Goal: Task Accomplishment & Management: Complete application form

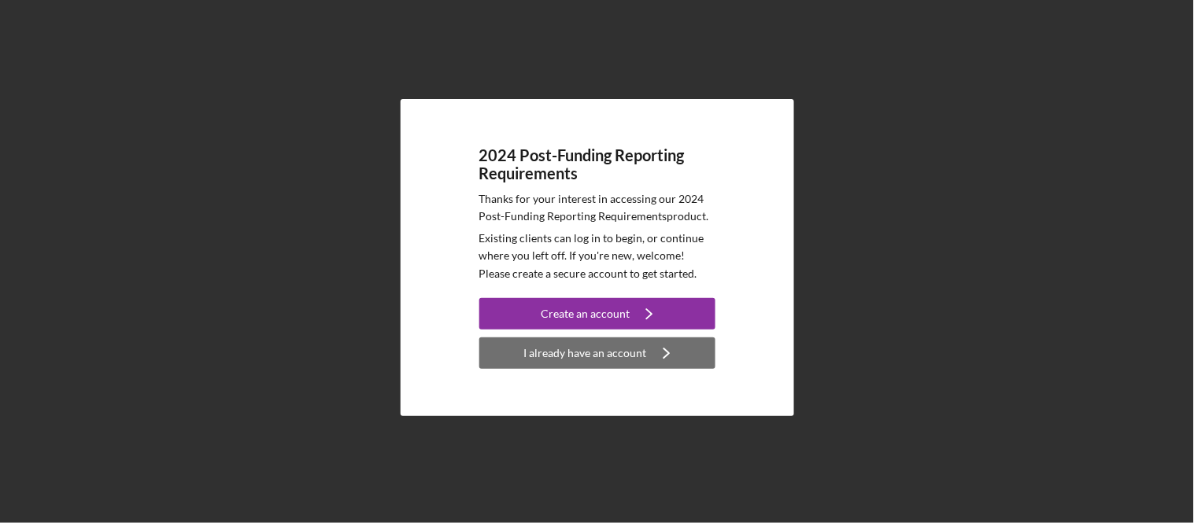
click at [557, 357] on div "I already have an account" at bounding box center [585, 353] width 123 height 31
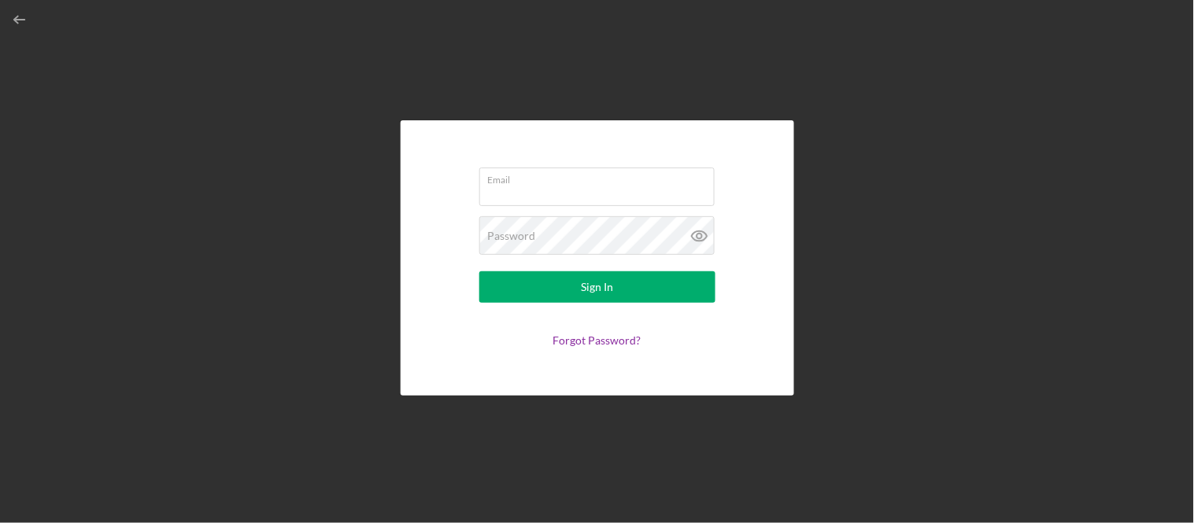
type input "[PERSON_NAME][EMAIL_ADDRESS][DOMAIN_NAME]"
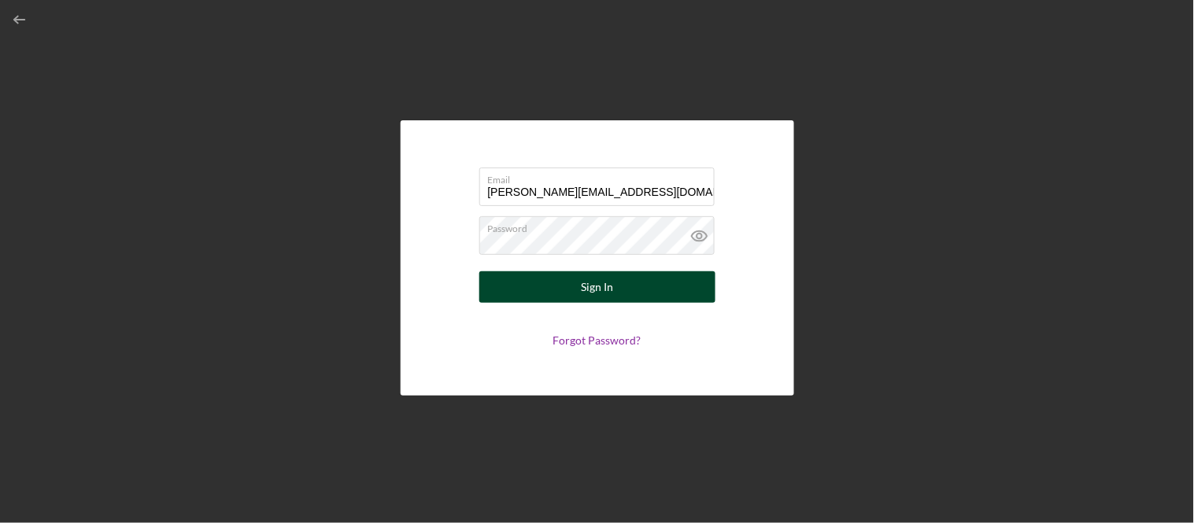
click at [597, 289] on div "Sign In" at bounding box center [597, 287] width 32 height 31
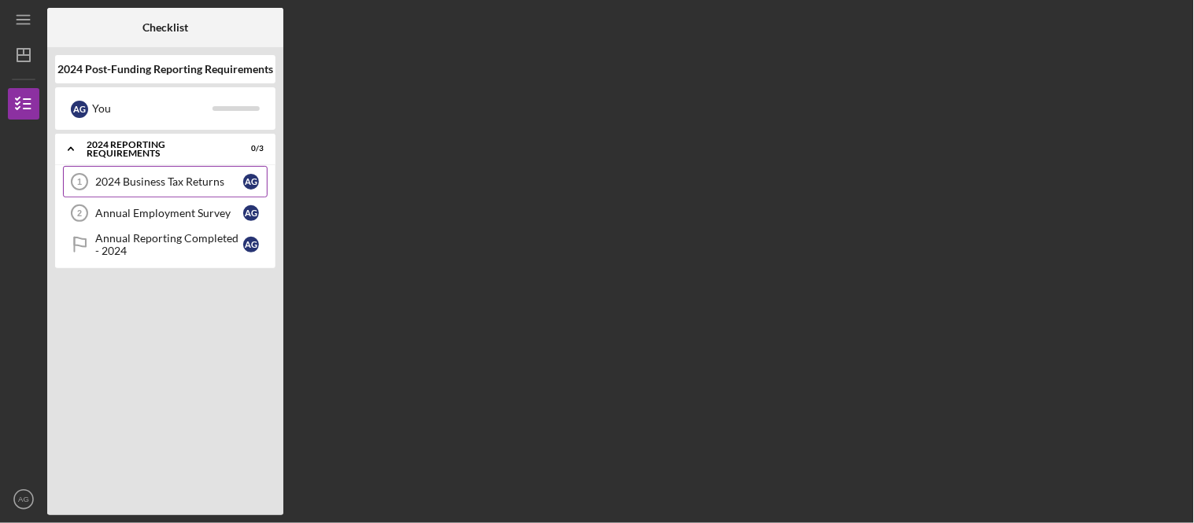
click at [209, 174] on link "2024 Business Tax Returns 1 2024 Business Tax Returns A G" at bounding box center [165, 181] width 205 height 31
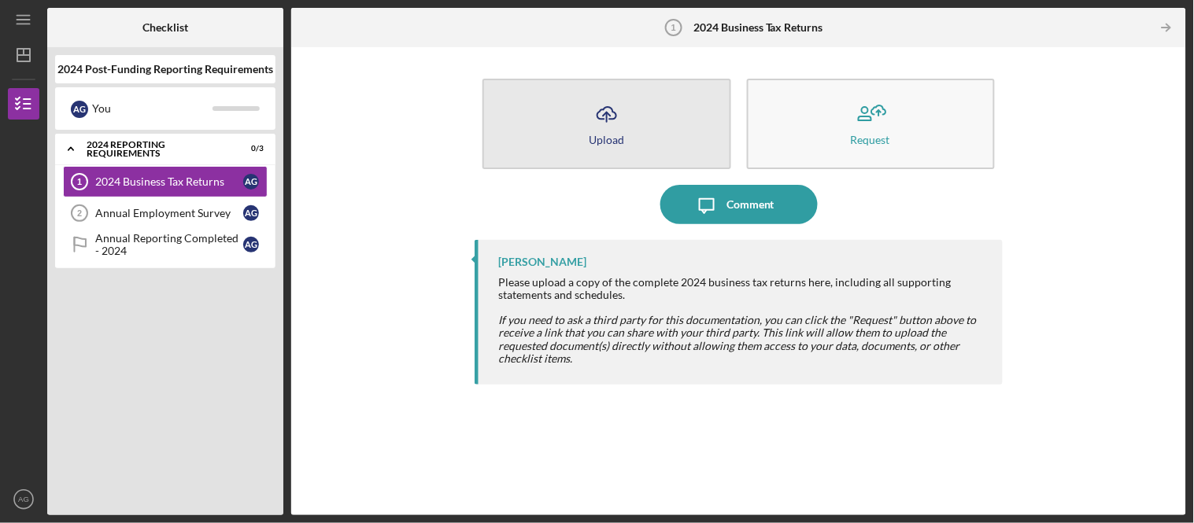
click at [573, 130] on button "Icon/Upload Upload" at bounding box center [607, 124] width 248 height 91
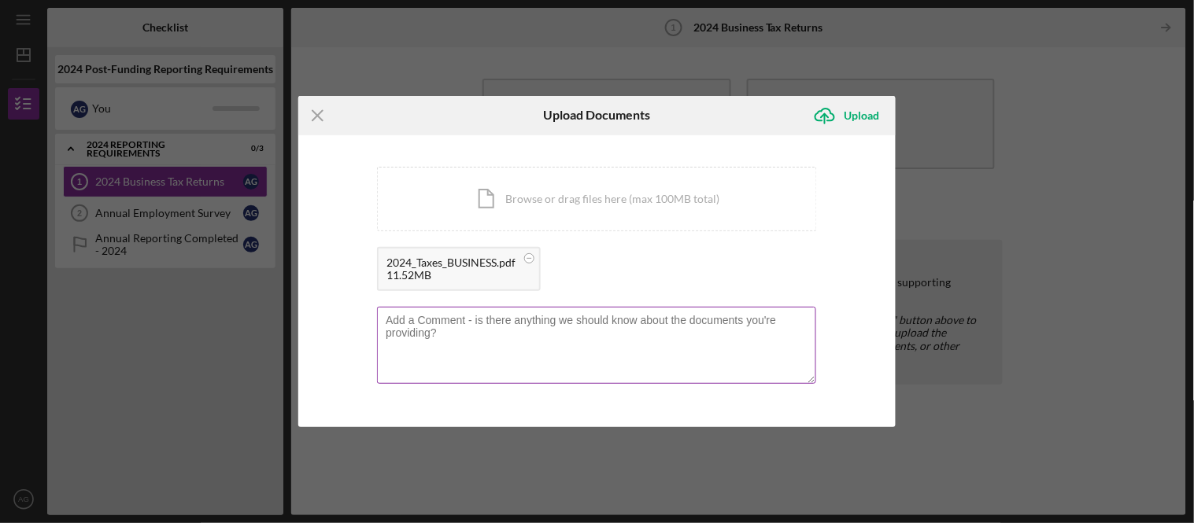
click at [472, 323] on textarea at bounding box center [596, 345] width 439 height 77
type textarea "2024 Business Tax Returns"
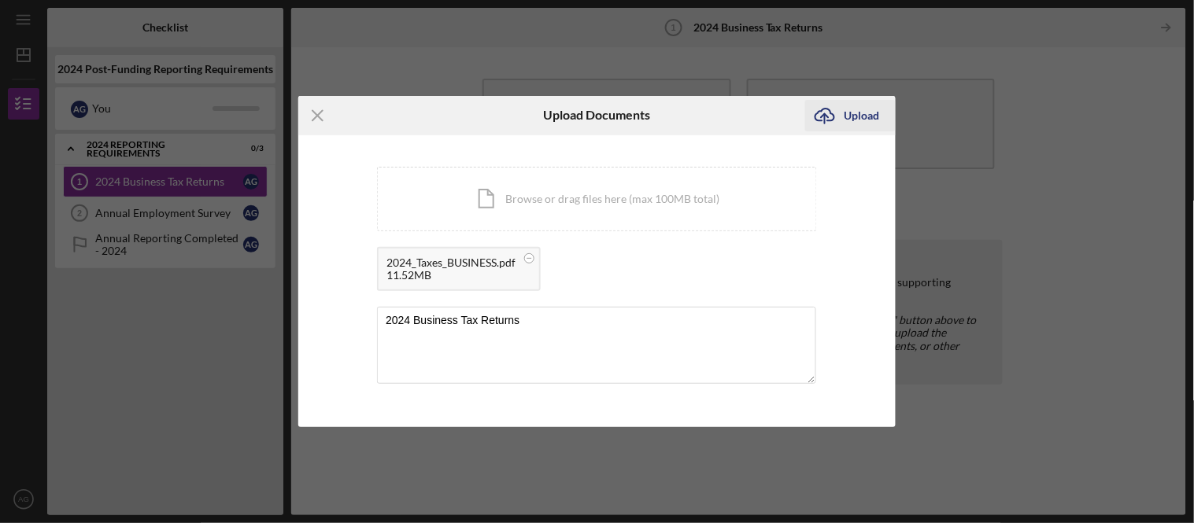
click at [856, 119] on div "Upload" at bounding box center [862, 115] width 35 height 31
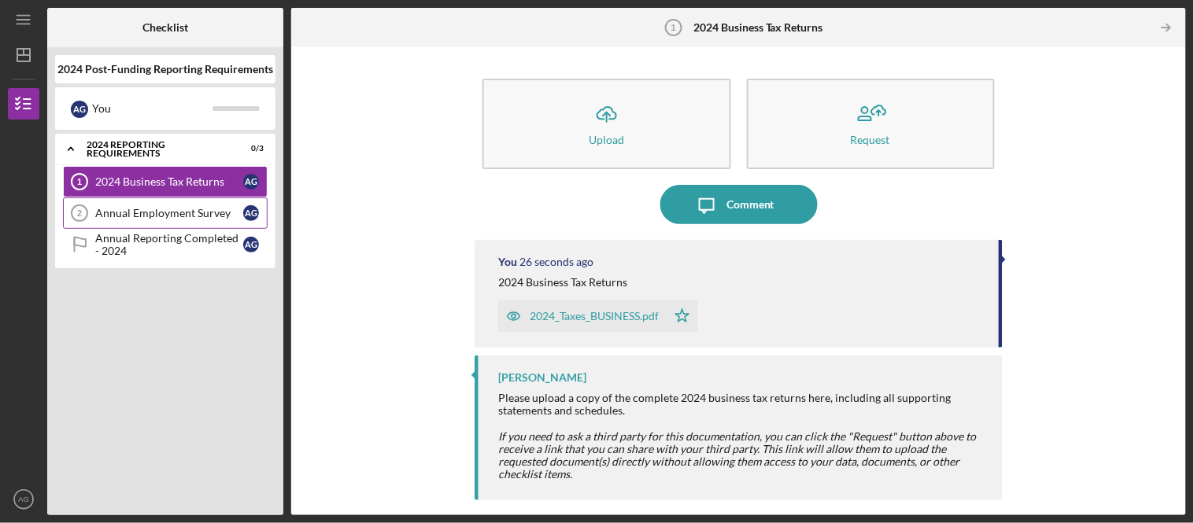
click at [127, 213] on div "Annual Employment Survey" at bounding box center [169, 213] width 148 height 13
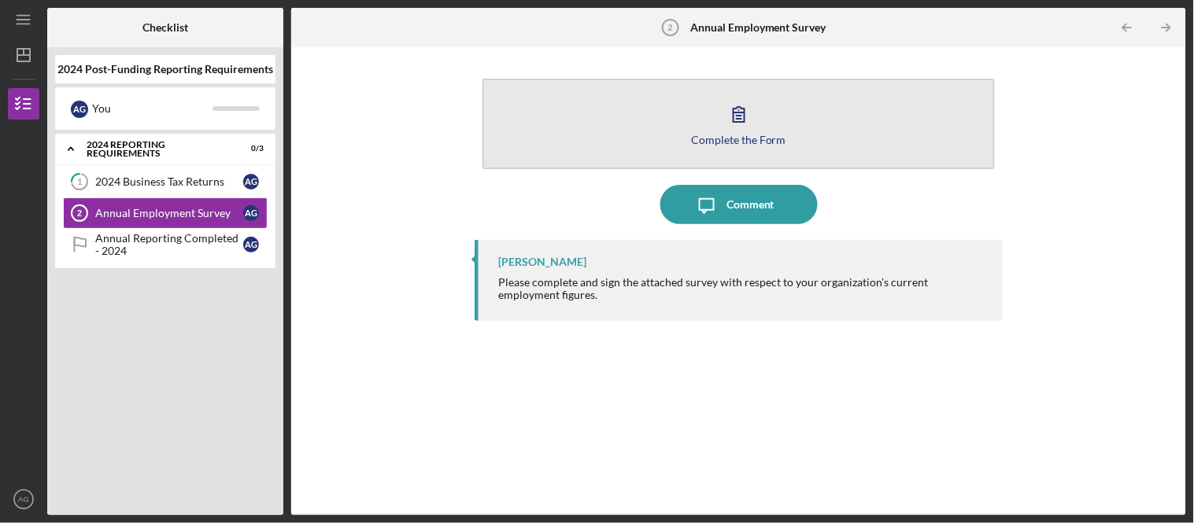
click at [699, 124] on button "Complete the Form Form" at bounding box center [739, 124] width 512 height 91
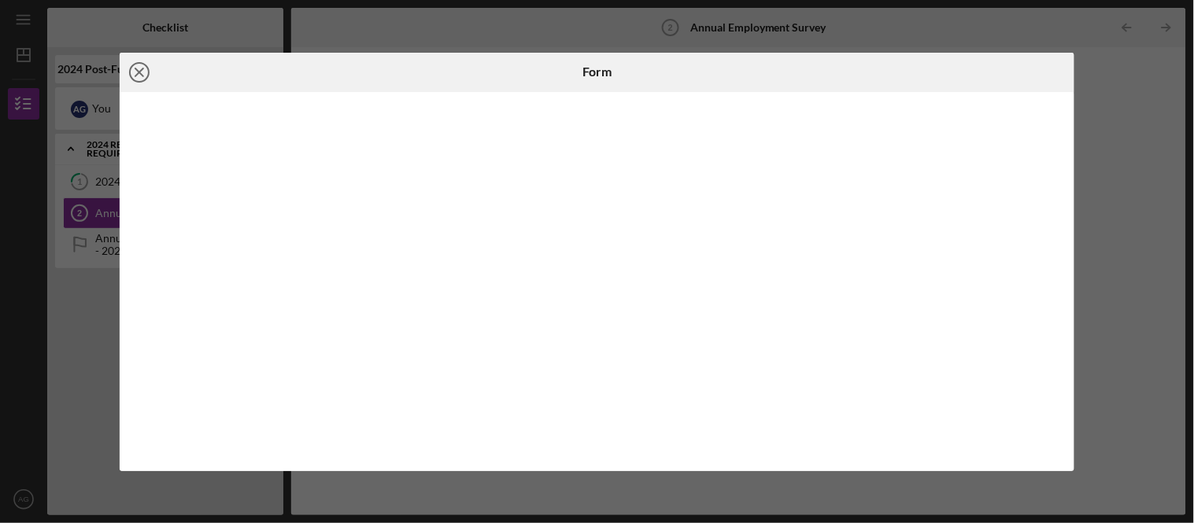
click at [132, 71] on icon "Icon/Close" at bounding box center [139, 72] width 39 height 39
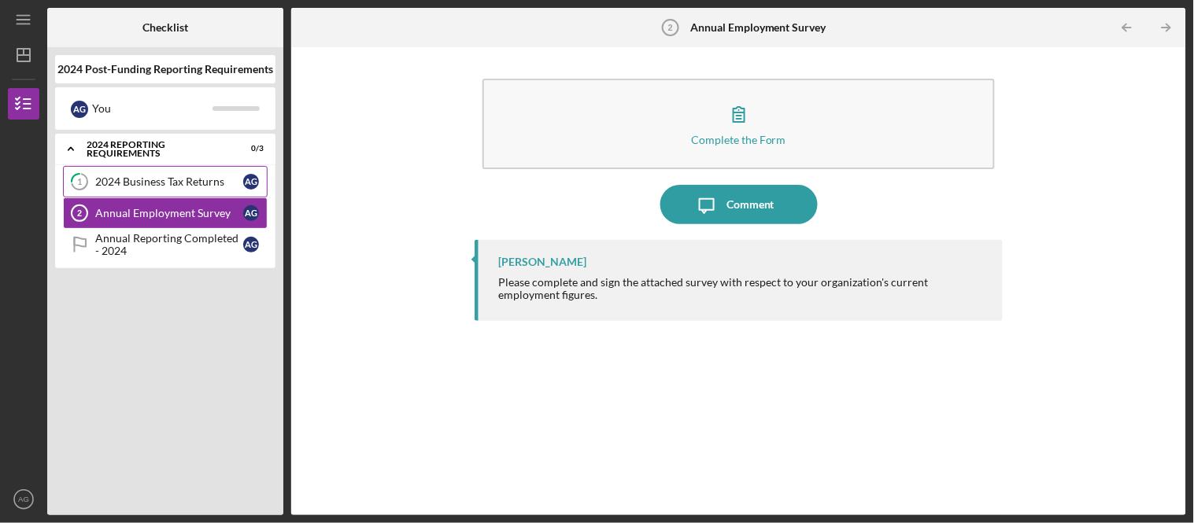
click at [169, 182] on div "2024 Business Tax Returns" at bounding box center [169, 182] width 148 height 13
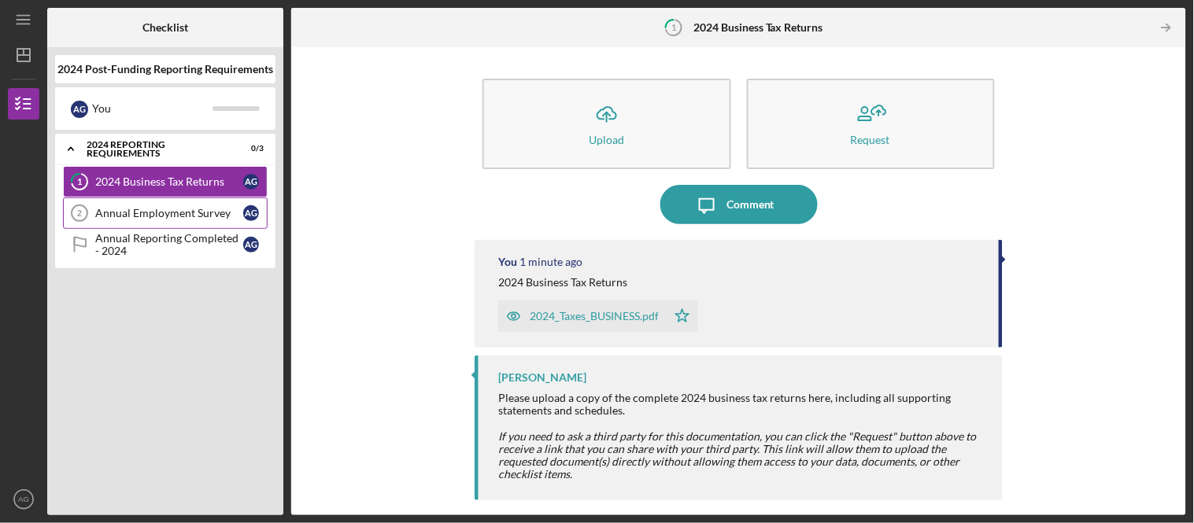
click at [162, 220] on link "Annual Employment Survey 2 Annual Employment Survey A G" at bounding box center [165, 213] width 205 height 31
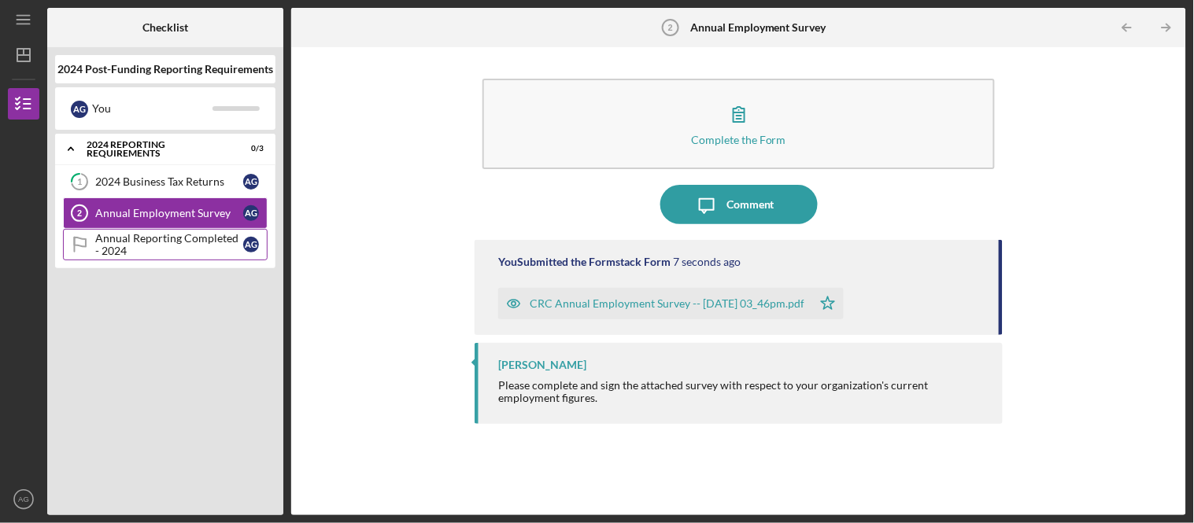
click at [167, 246] on div "Annual Reporting Completed - 2024" at bounding box center [169, 244] width 148 height 25
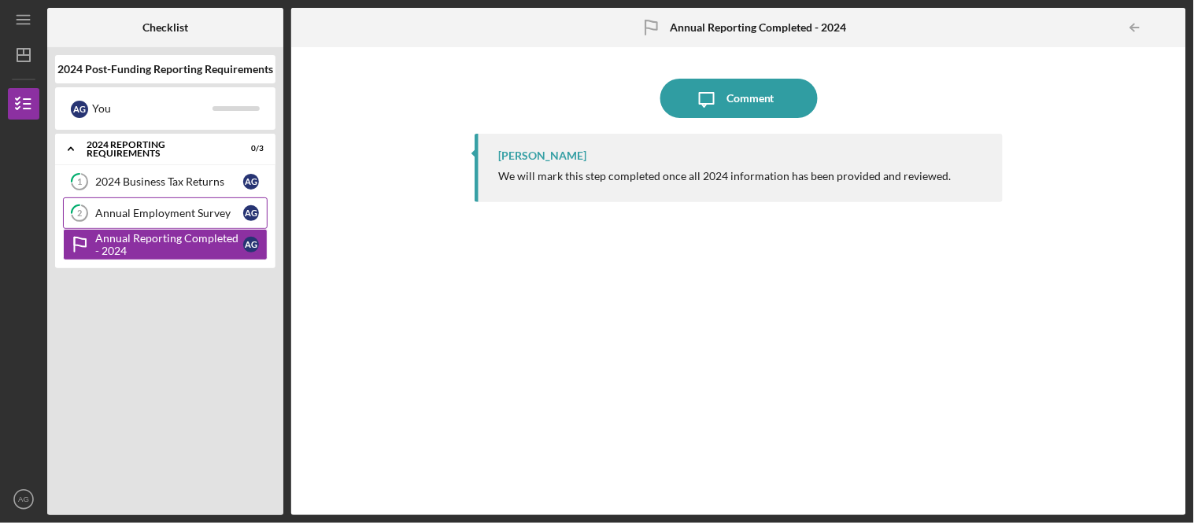
click at [163, 209] on div "Annual Employment Survey" at bounding box center [169, 213] width 148 height 13
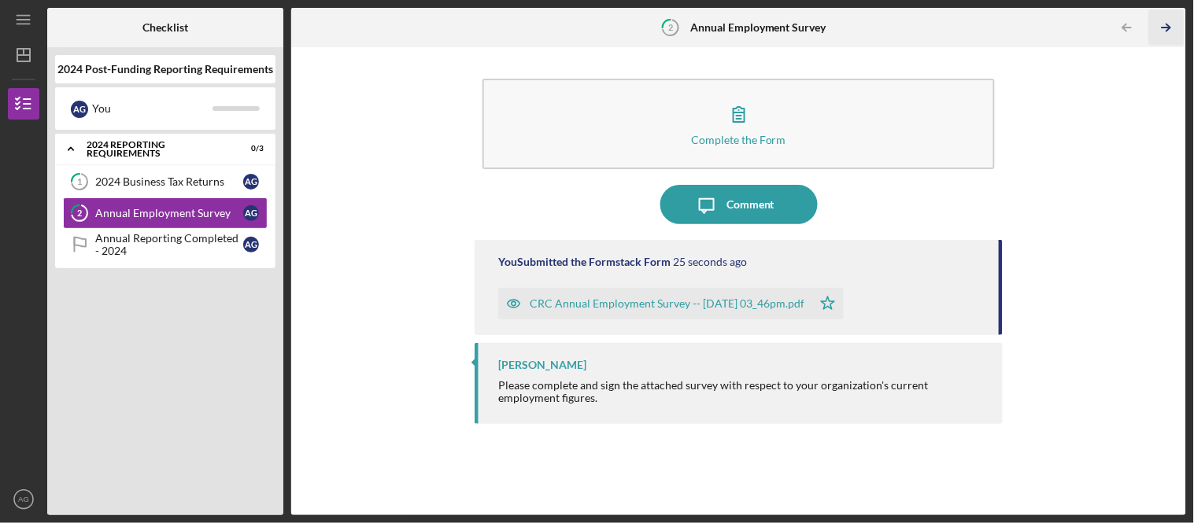
click at [1166, 31] on icon "Icon/Table Pagination Arrow" at bounding box center [1166, 27] width 35 height 35
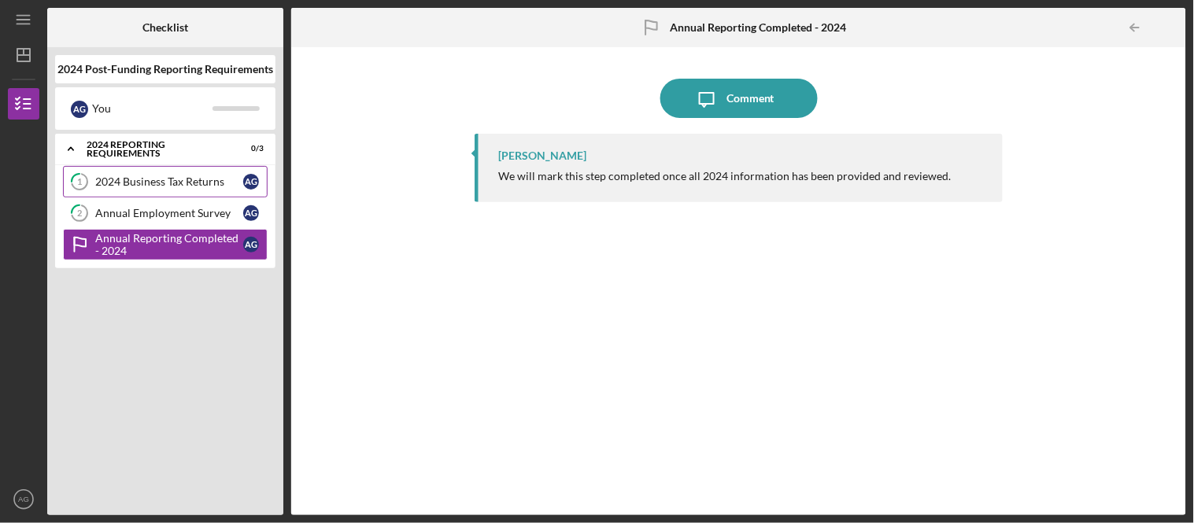
click at [137, 176] on div "2024 Business Tax Returns" at bounding box center [169, 182] width 148 height 13
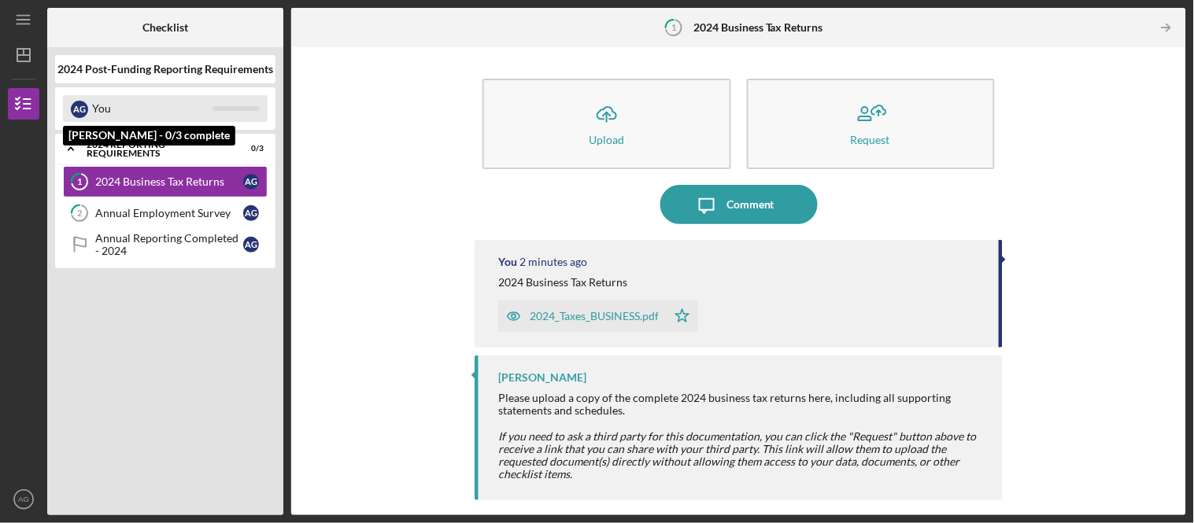
click at [140, 103] on div "You" at bounding box center [152, 108] width 120 height 27
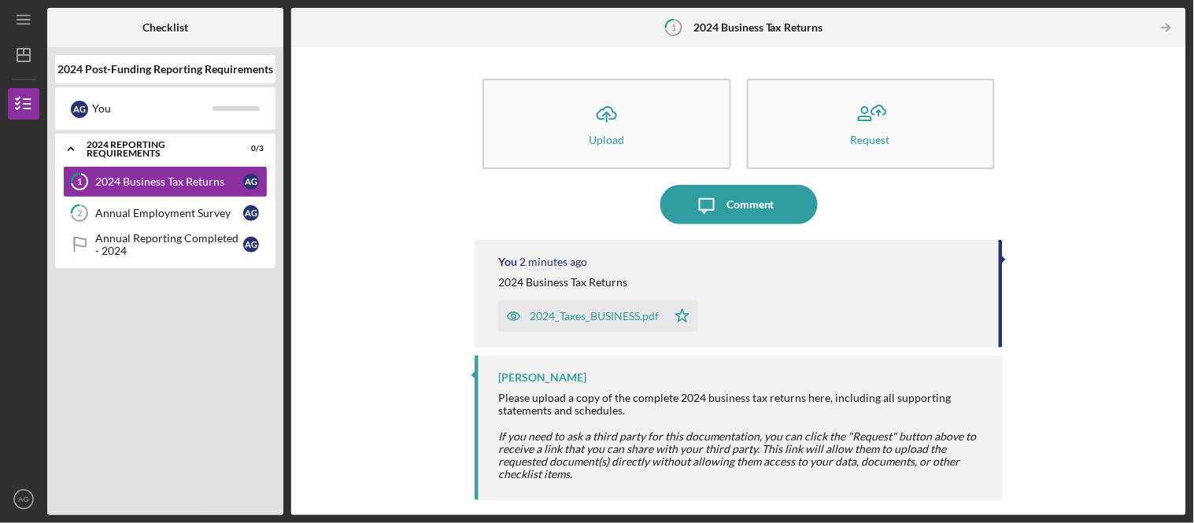
click at [142, 71] on b "2024 Post-Funding Reporting Requirements" at bounding box center [165, 69] width 216 height 13
click at [27, 64] on icon "Icon/Dashboard" at bounding box center [23, 54] width 39 height 39
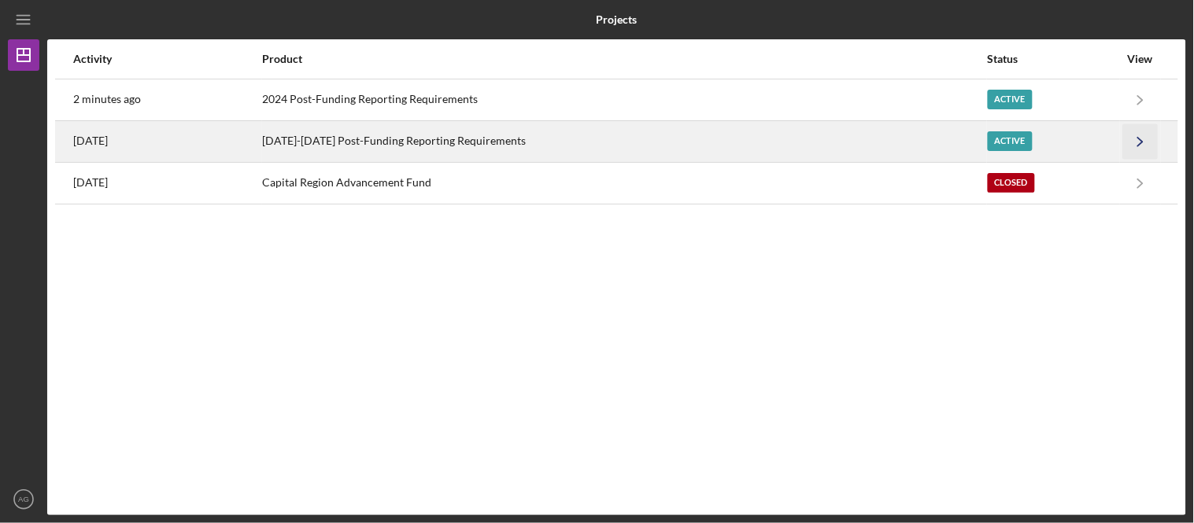
click at [1136, 134] on icon "Icon/Navigate" at bounding box center [1140, 141] width 35 height 35
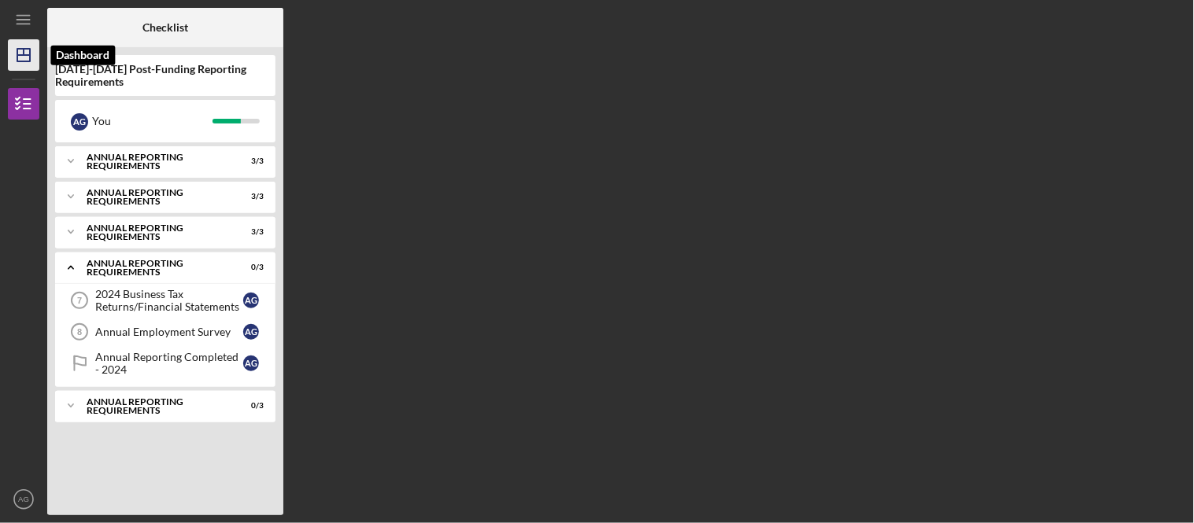
click at [22, 65] on icon "Icon/Dashboard" at bounding box center [23, 54] width 39 height 39
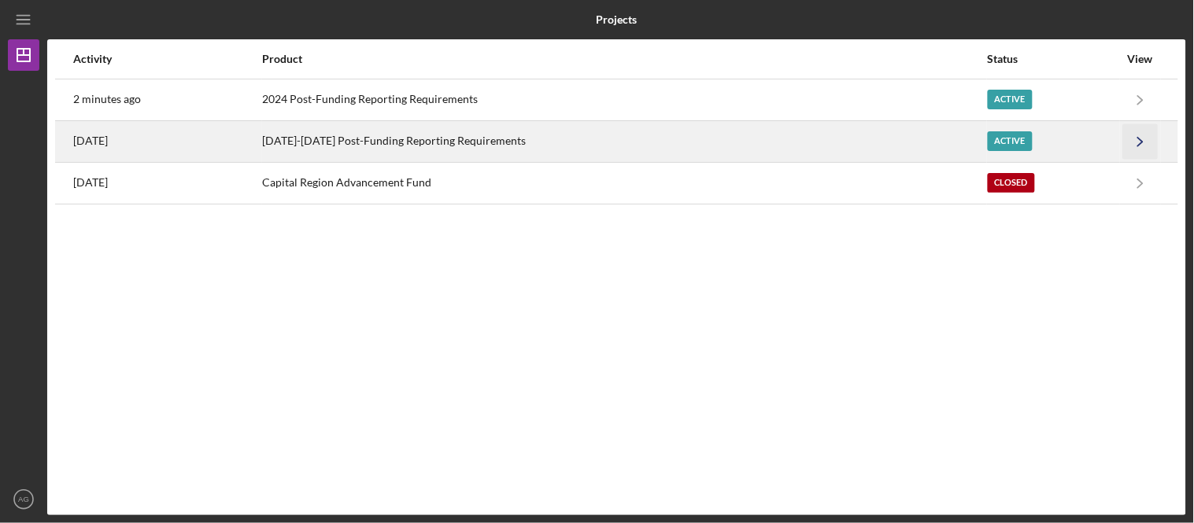
click at [1148, 146] on icon "Icon/Navigate" at bounding box center [1140, 141] width 35 height 35
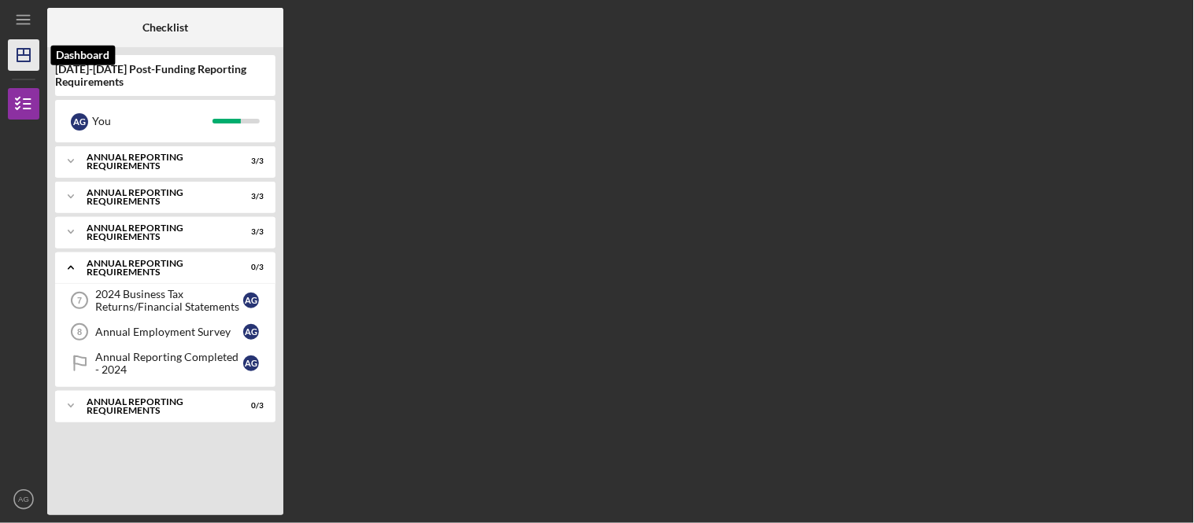
click at [31, 58] on icon "Icon/Dashboard" at bounding box center [23, 54] width 39 height 39
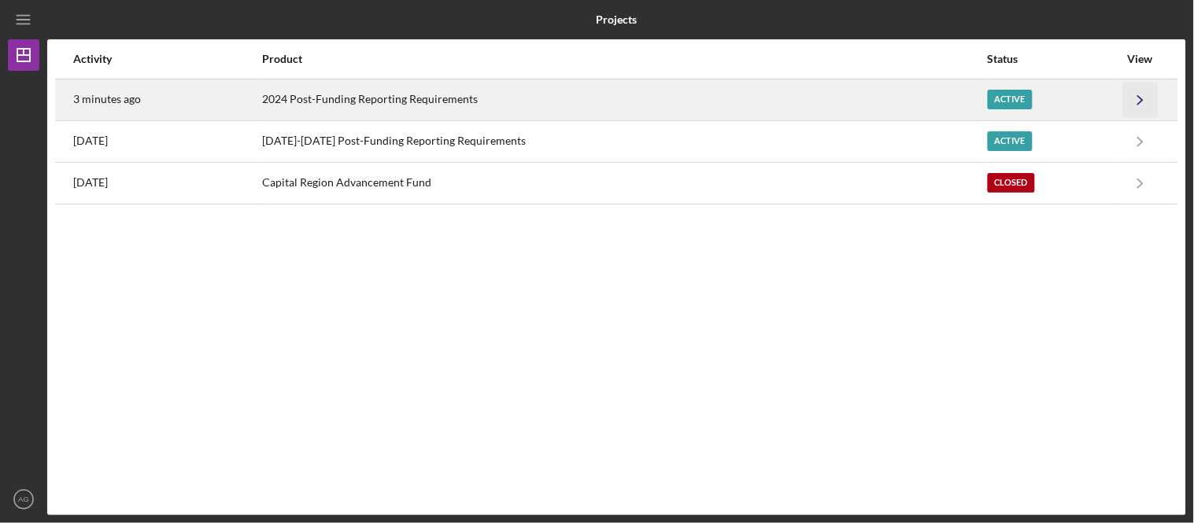
click at [1145, 94] on icon "Icon/Navigate" at bounding box center [1140, 99] width 35 height 35
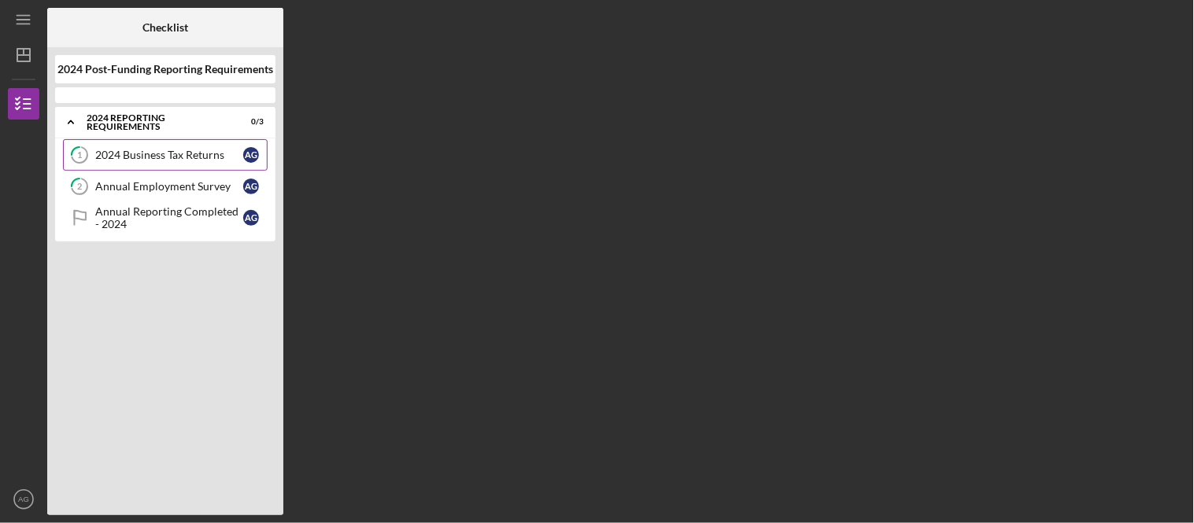
click at [138, 146] on link "1 2024 Business Tax Returns A G" at bounding box center [165, 154] width 205 height 31
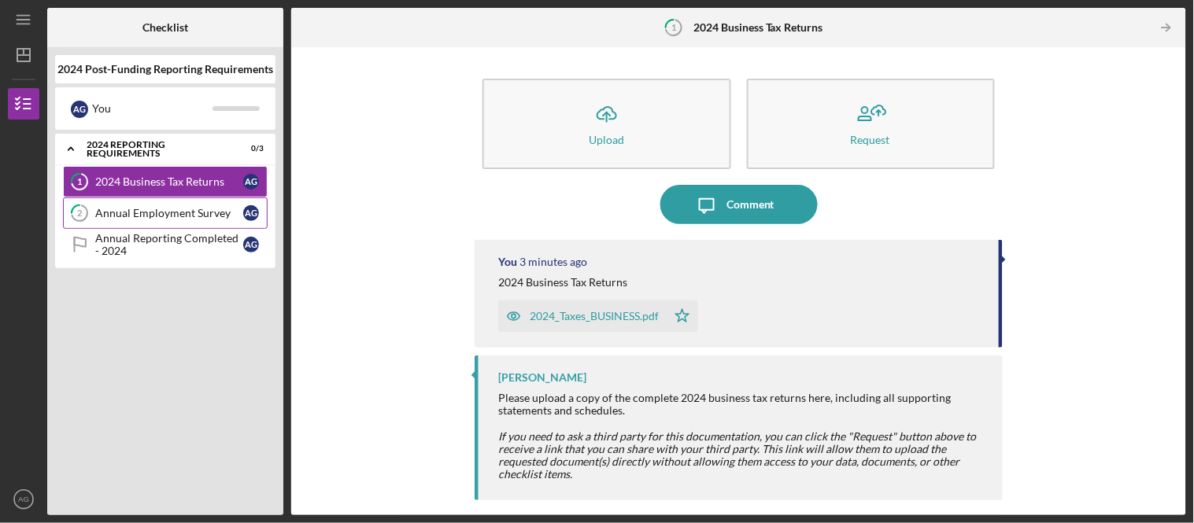
click at [148, 213] on div "Annual Employment Survey" at bounding box center [169, 213] width 148 height 13
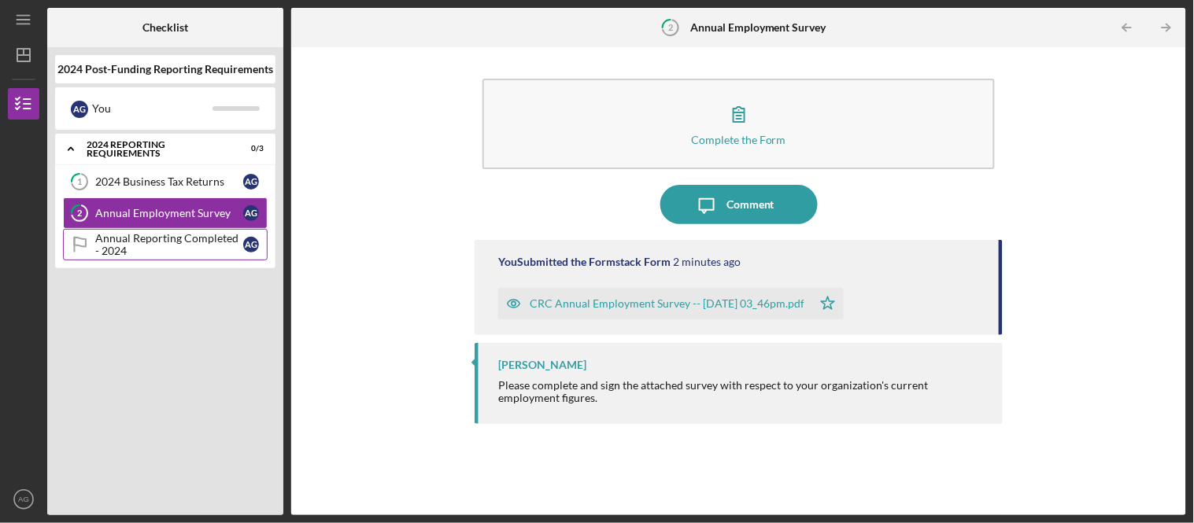
click at [147, 239] on div "Annual Reporting Completed - 2024" at bounding box center [169, 244] width 148 height 25
